Goal: Task Accomplishment & Management: Manage account settings

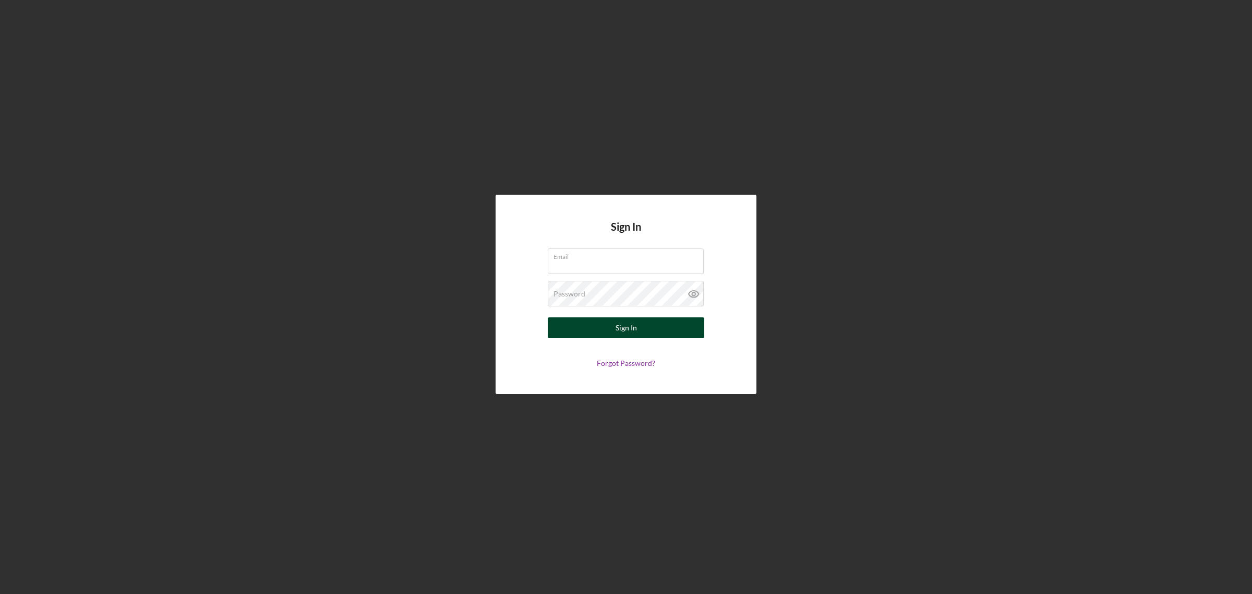
type input "[EMAIL_ADDRESS][DOMAIN_NAME]"
click at [648, 326] on button "Sign In" at bounding box center [626, 327] width 157 height 21
